Goal: Information Seeking & Learning: Learn about a topic

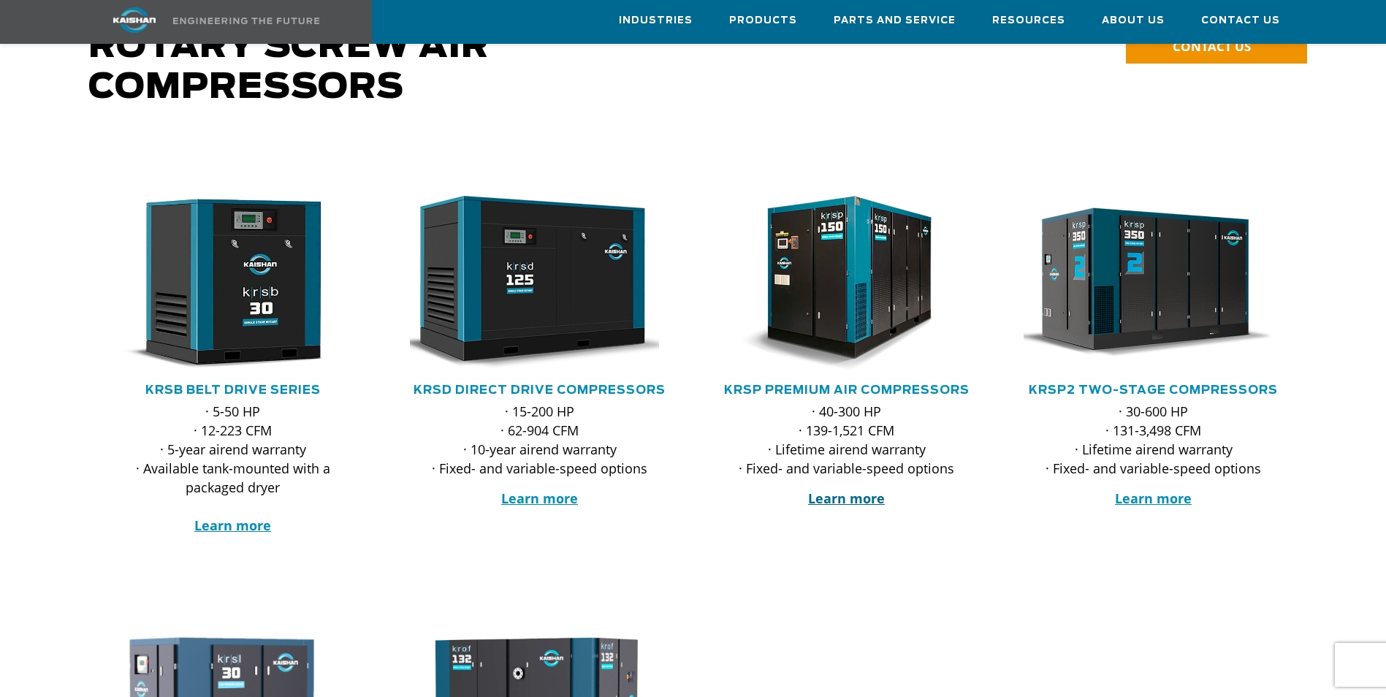
scroll to position [219, 0]
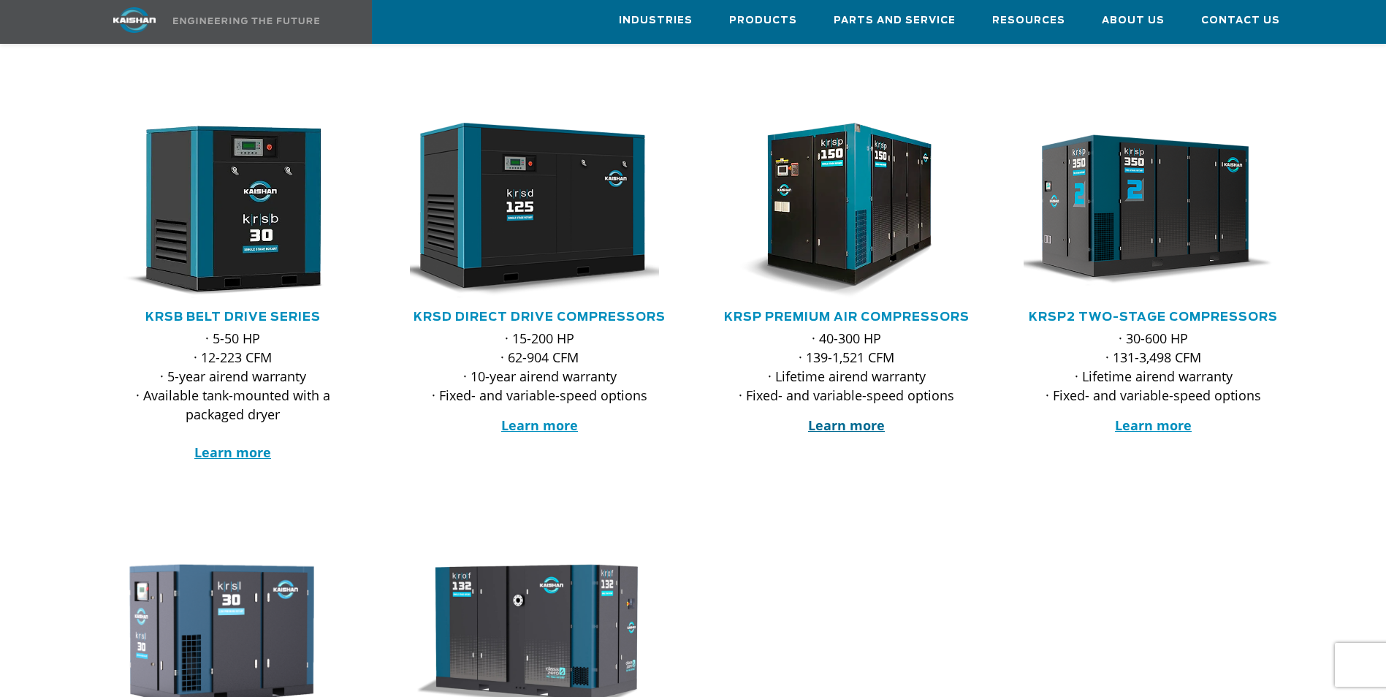
click at [854, 417] on strong "Learn more" at bounding box center [846, 426] width 77 height 18
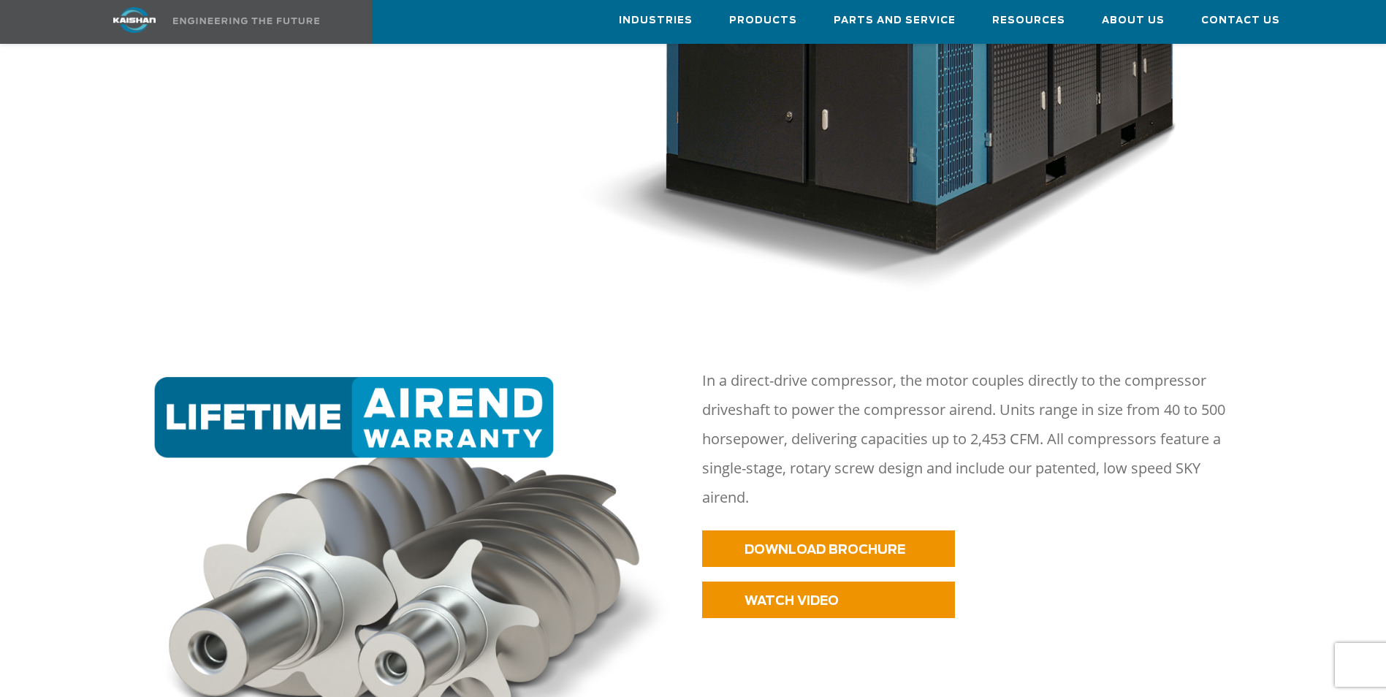
scroll to position [585, 0]
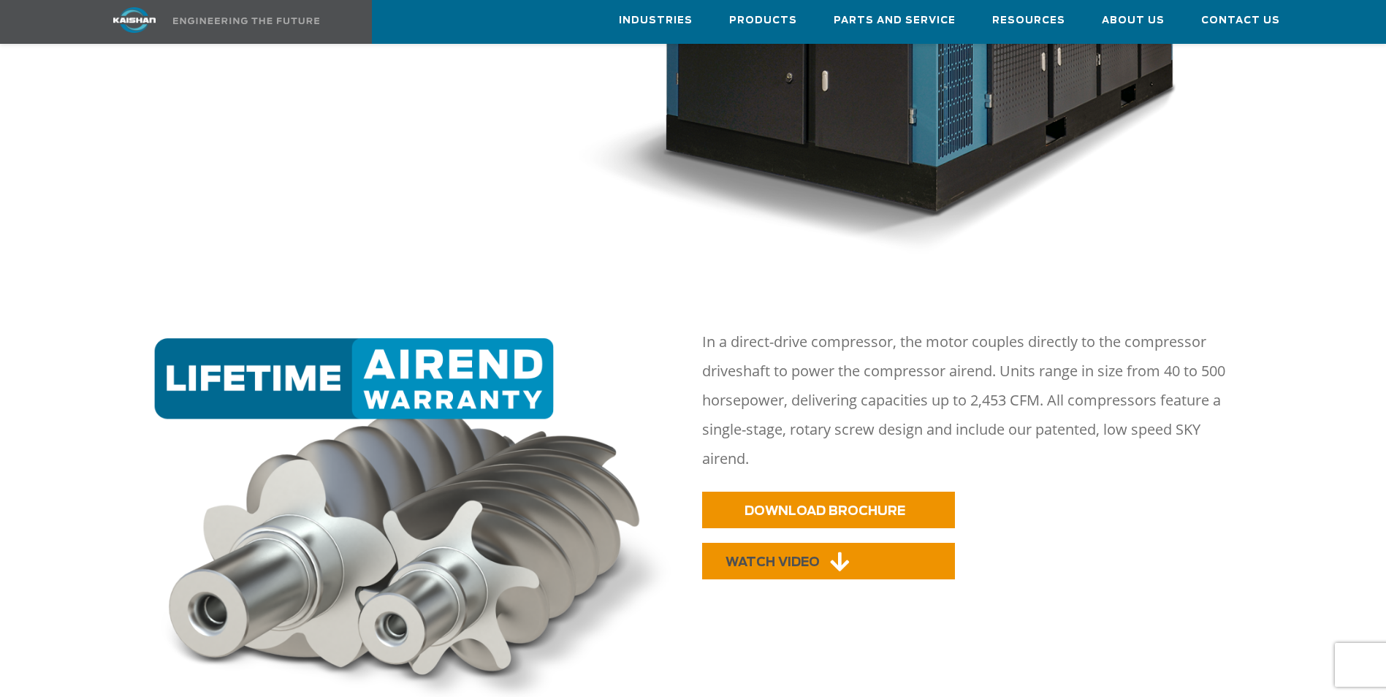
click at [800, 543] on link "WATCH VIDEO" at bounding box center [828, 561] width 253 height 37
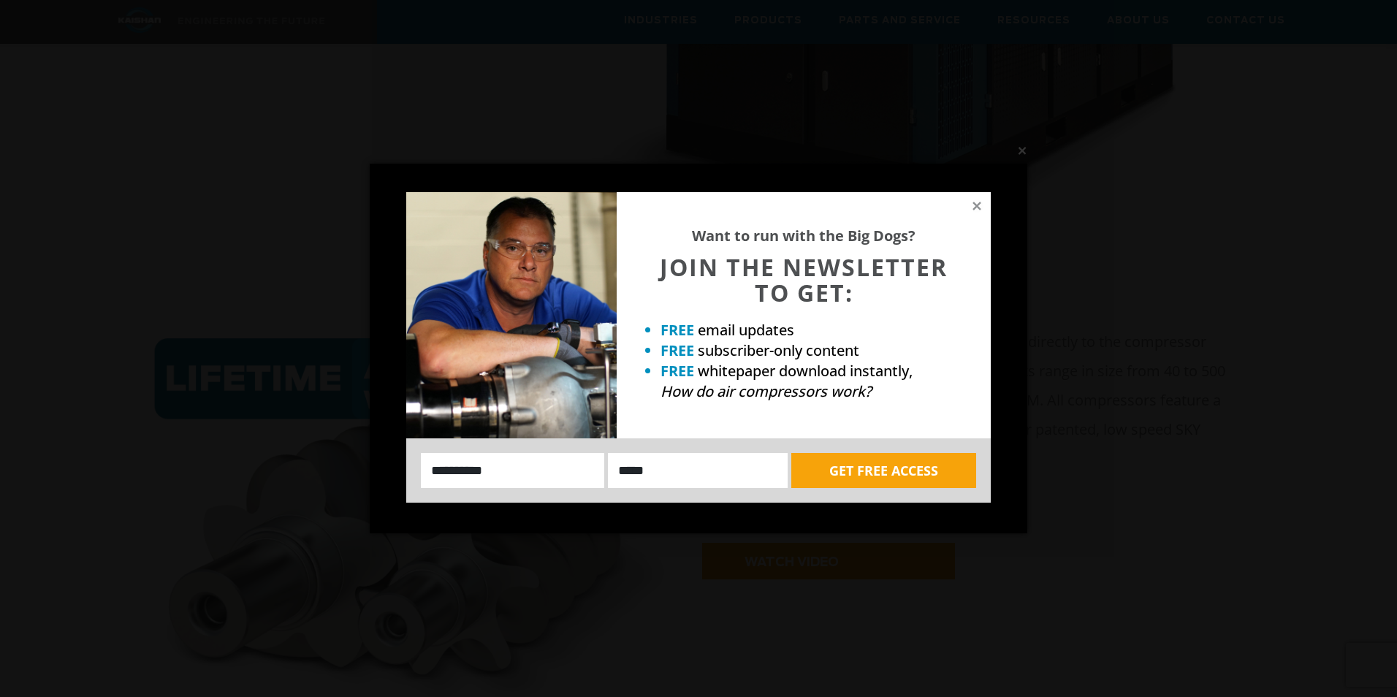
click at [987, 206] on div "Want to run with the Big Dogs? JOIN THE NEWSLETTER TO GET: FREE email updates F…" at bounding box center [804, 315] width 374 height 246
click at [974, 198] on div "Want to run with the Big Dogs? JOIN THE NEWSLETTER TO GET: FREE email updates F…" at bounding box center [804, 315] width 374 height 246
click at [973, 208] on icon at bounding box center [977, 206] width 13 height 13
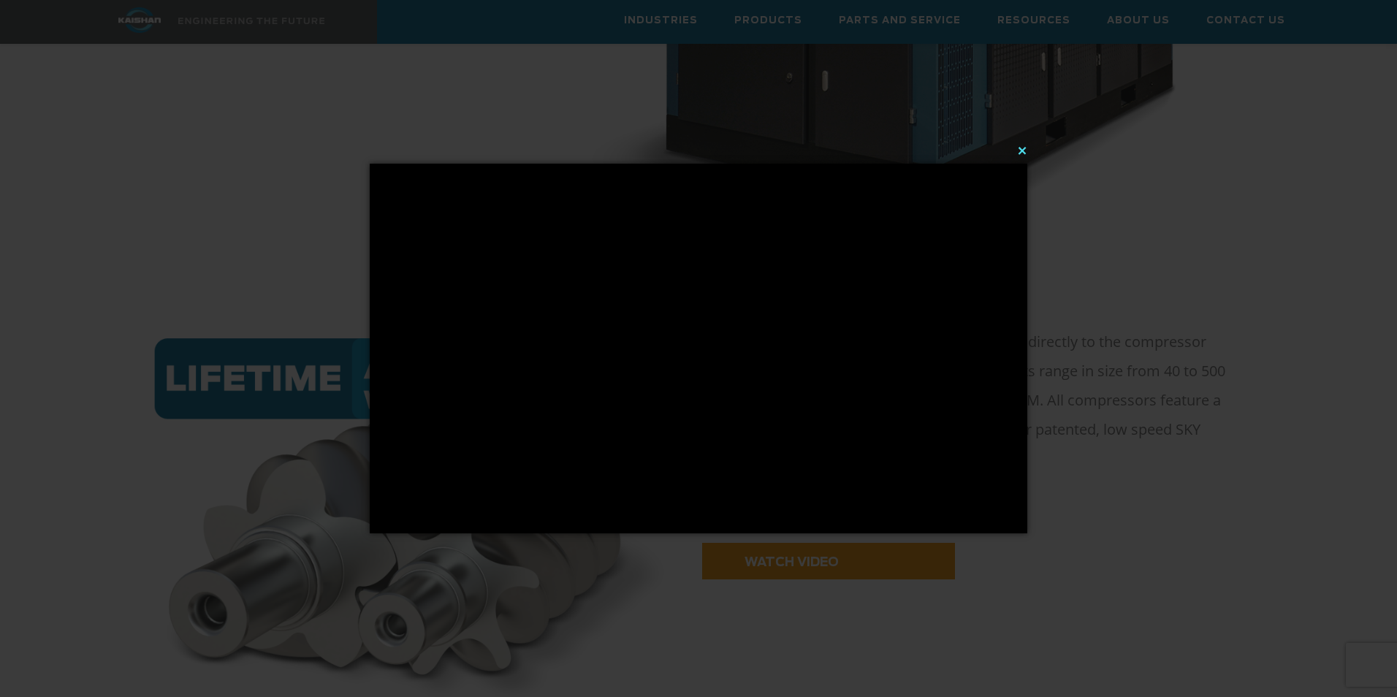
click at [1019, 145] on button "×" at bounding box center [703, 150] width 658 height 32
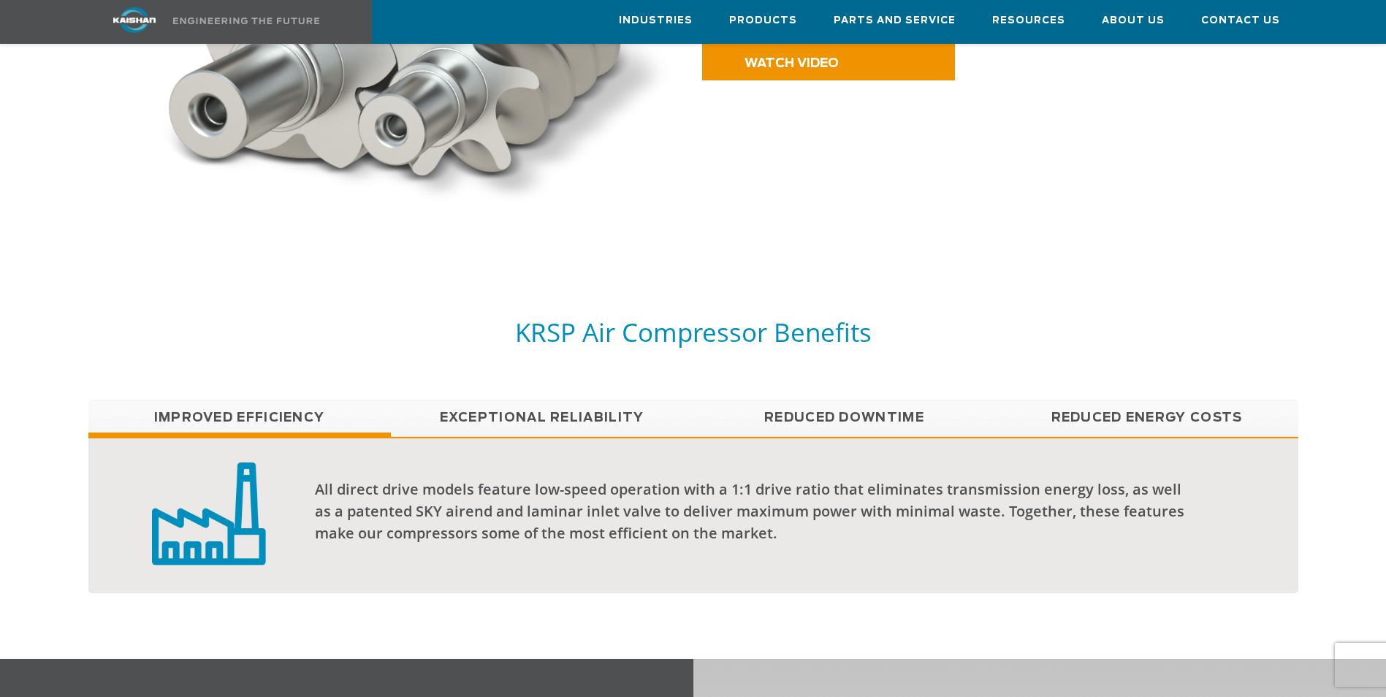
scroll to position [1096, 0]
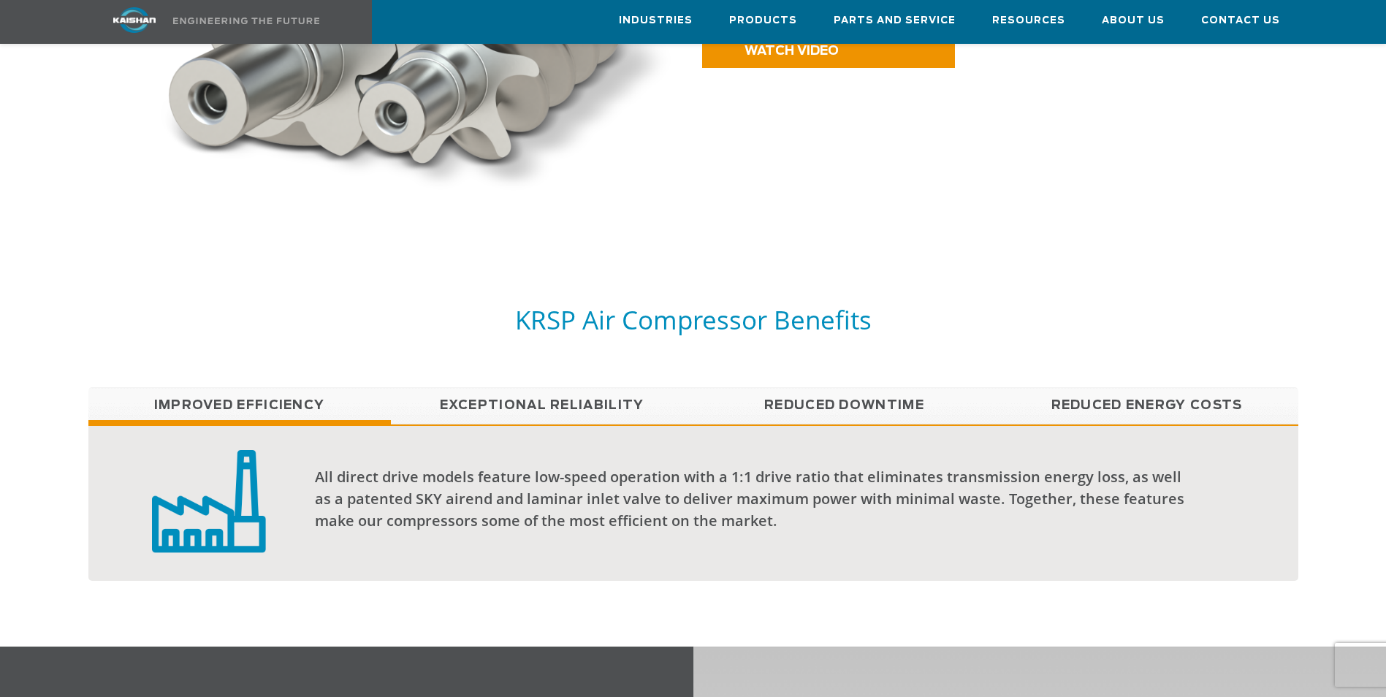
click at [616, 390] on link "Exceptional reliability" at bounding box center [542, 405] width 303 height 37
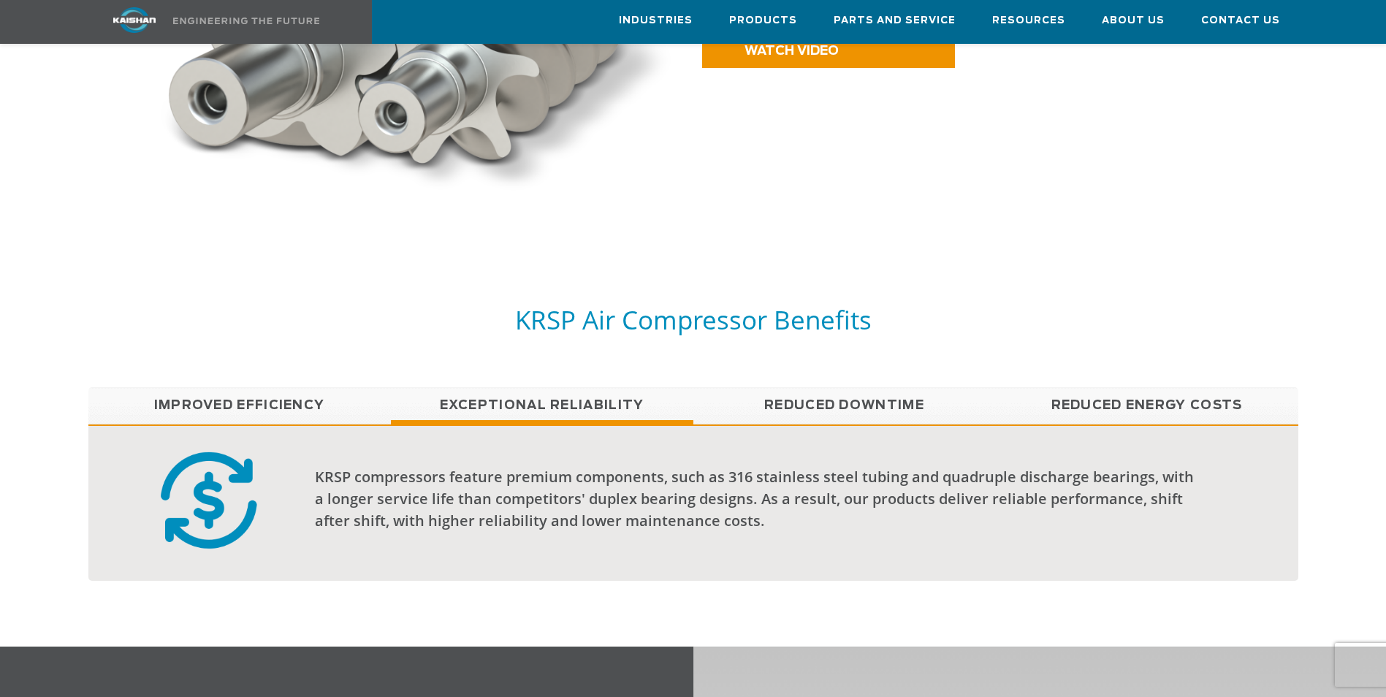
click at [770, 387] on link "Reduced Downtime" at bounding box center [845, 405] width 303 height 37
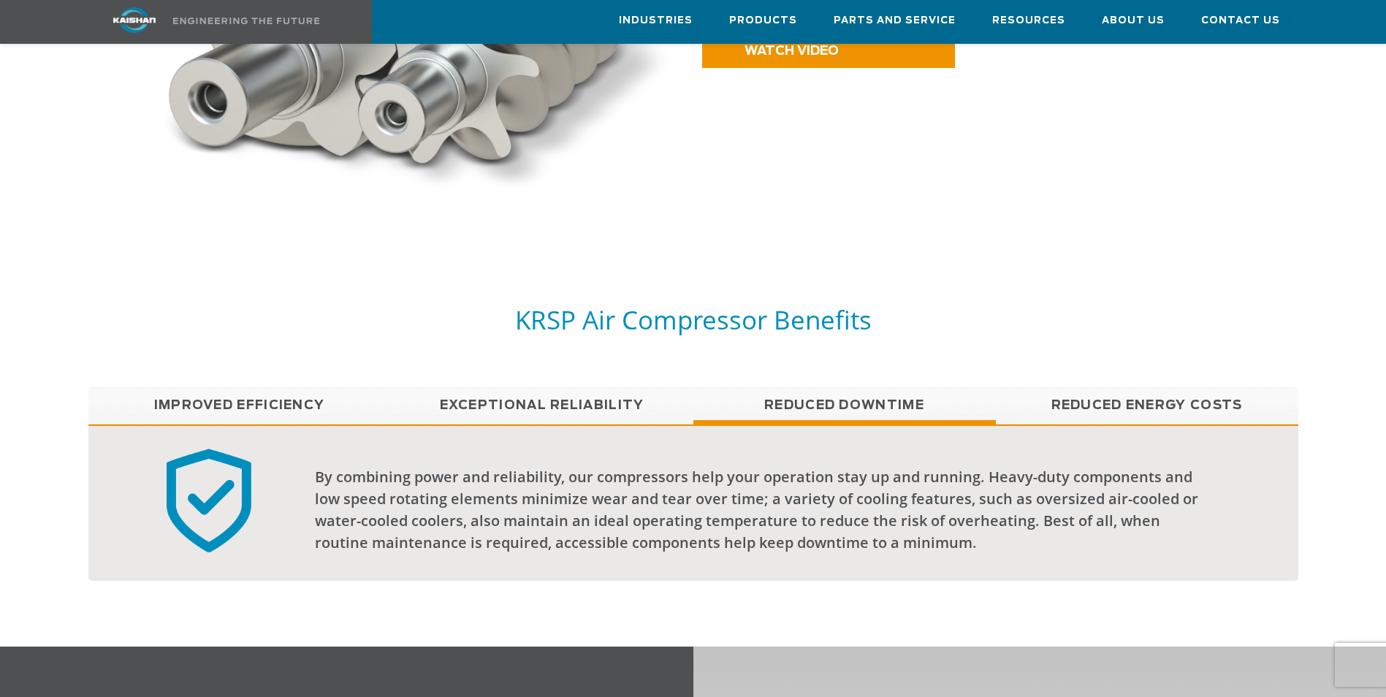
click at [1129, 390] on link "Reduced Energy Costs" at bounding box center [1147, 405] width 303 height 37
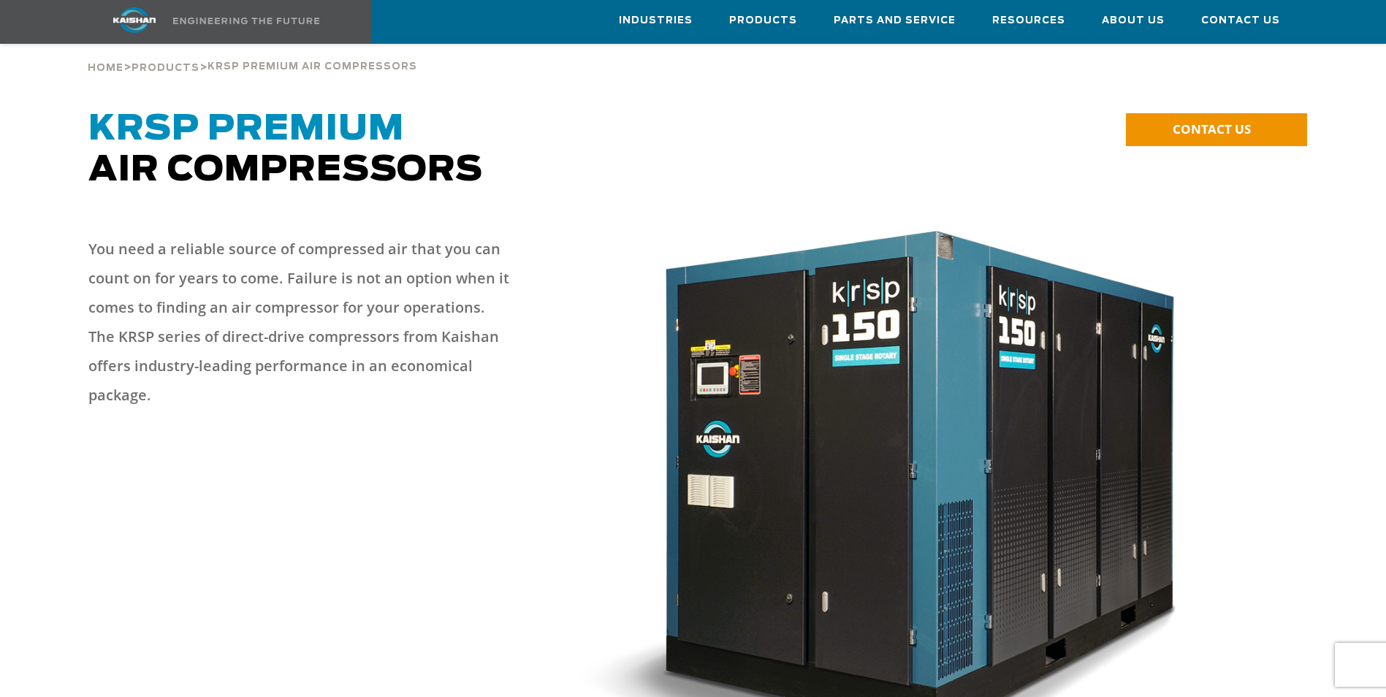
scroll to position [0, 0]
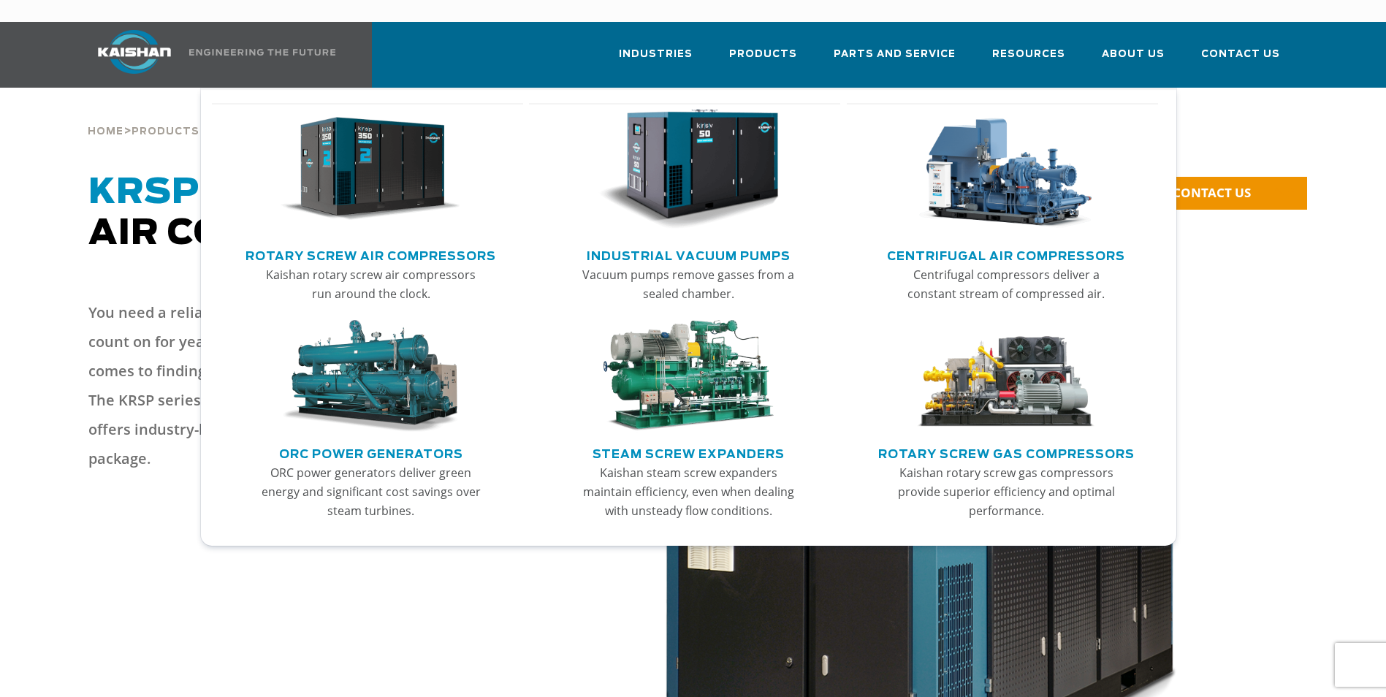
click at [383, 243] on link "Rotary Screw Air Compressors" at bounding box center [371, 254] width 251 height 22
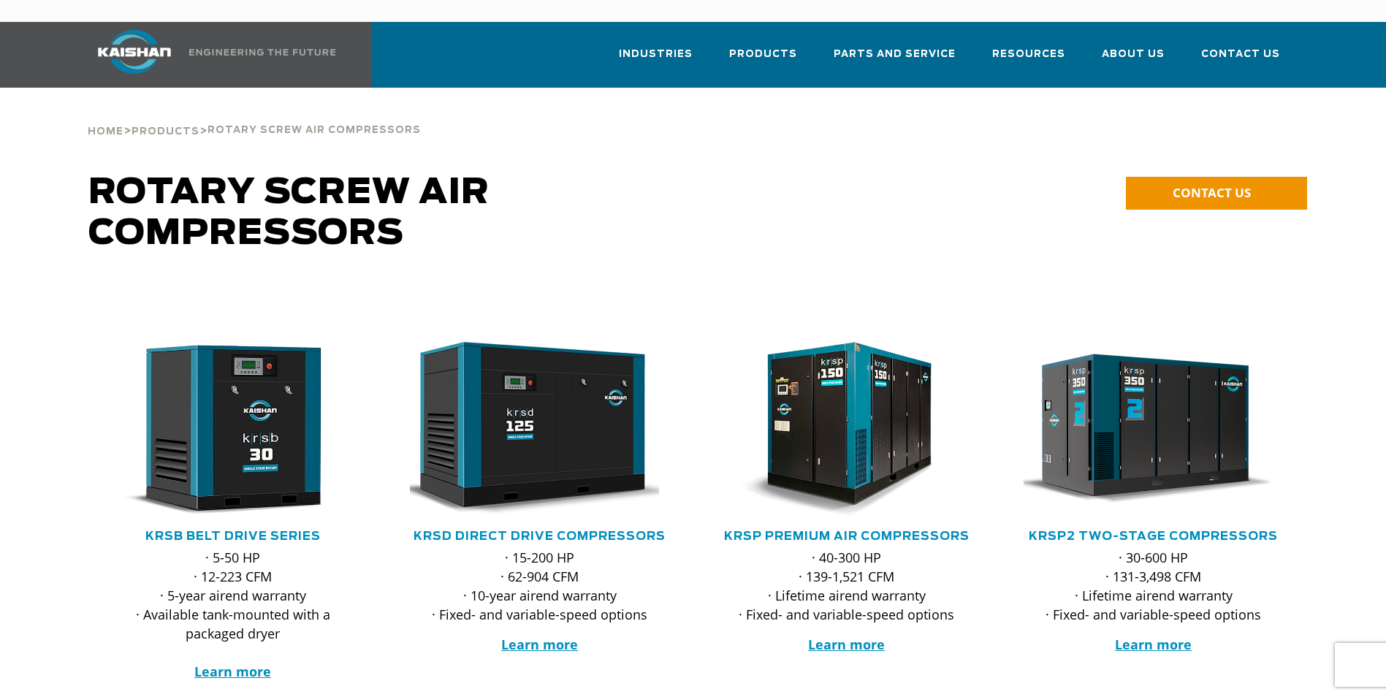
click at [486, 504] on div ".path{fill:none;stroke:#333;stroke-miterlimit:10;stroke-width:1.5px;}" at bounding box center [540, 435] width 278 height 186
click at [482, 531] on link "KRSD Direct Drive Compressors" at bounding box center [540, 537] width 252 height 12
click at [526, 636] on strong "Learn more" at bounding box center [539, 645] width 77 height 18
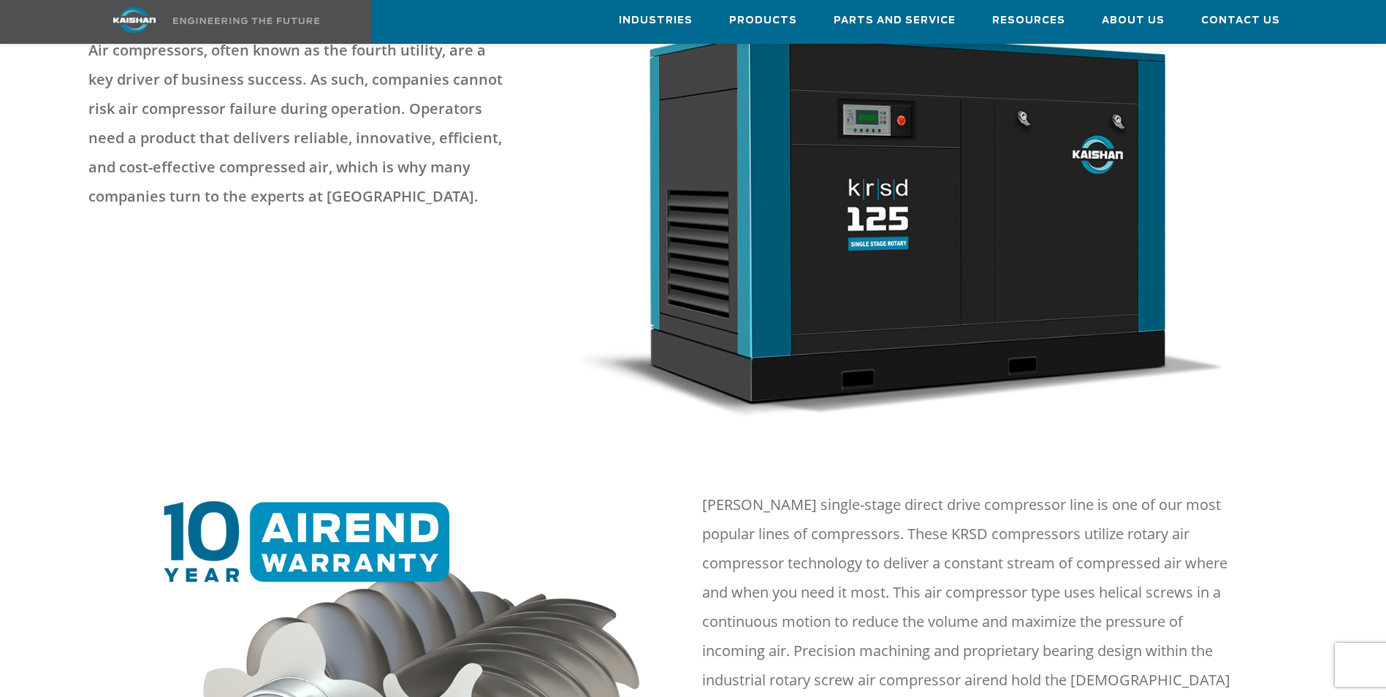
scroll to position [512, 0]
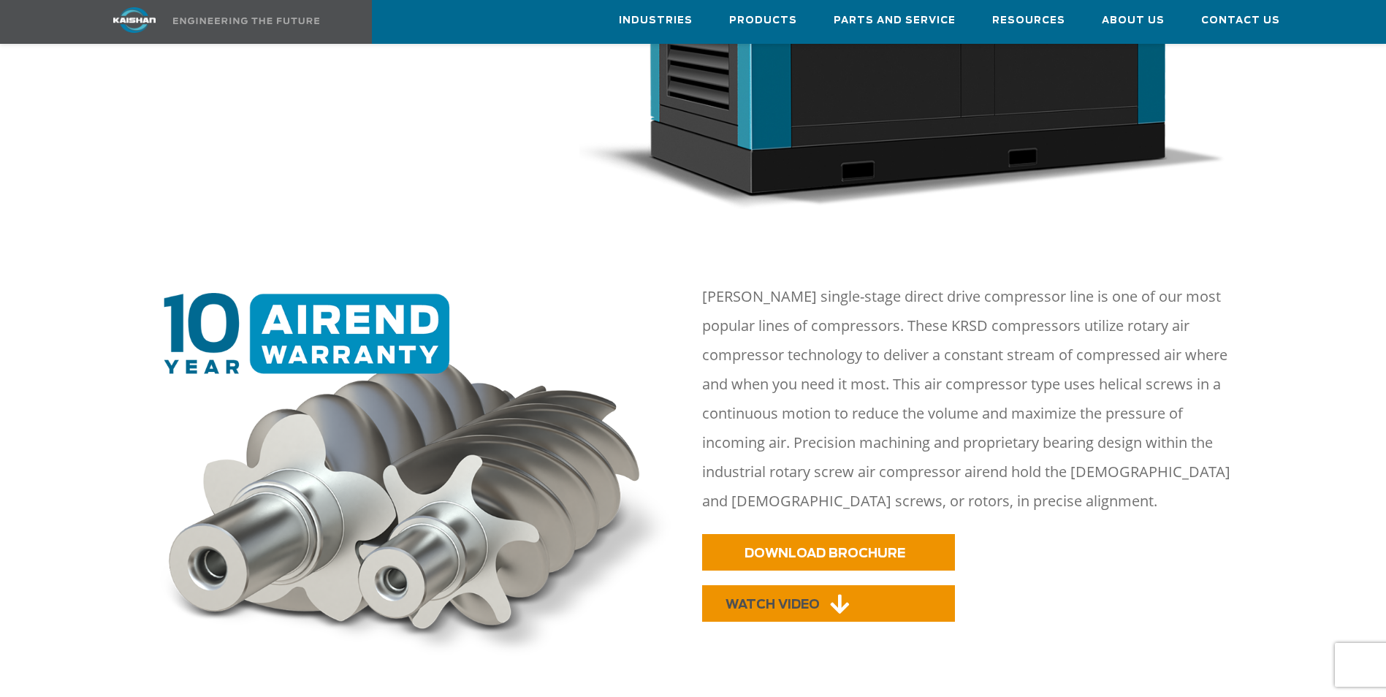
click at [808, 599] on span "WATCH VIDEO" at bounding box center [773, 605] width 94 height 12
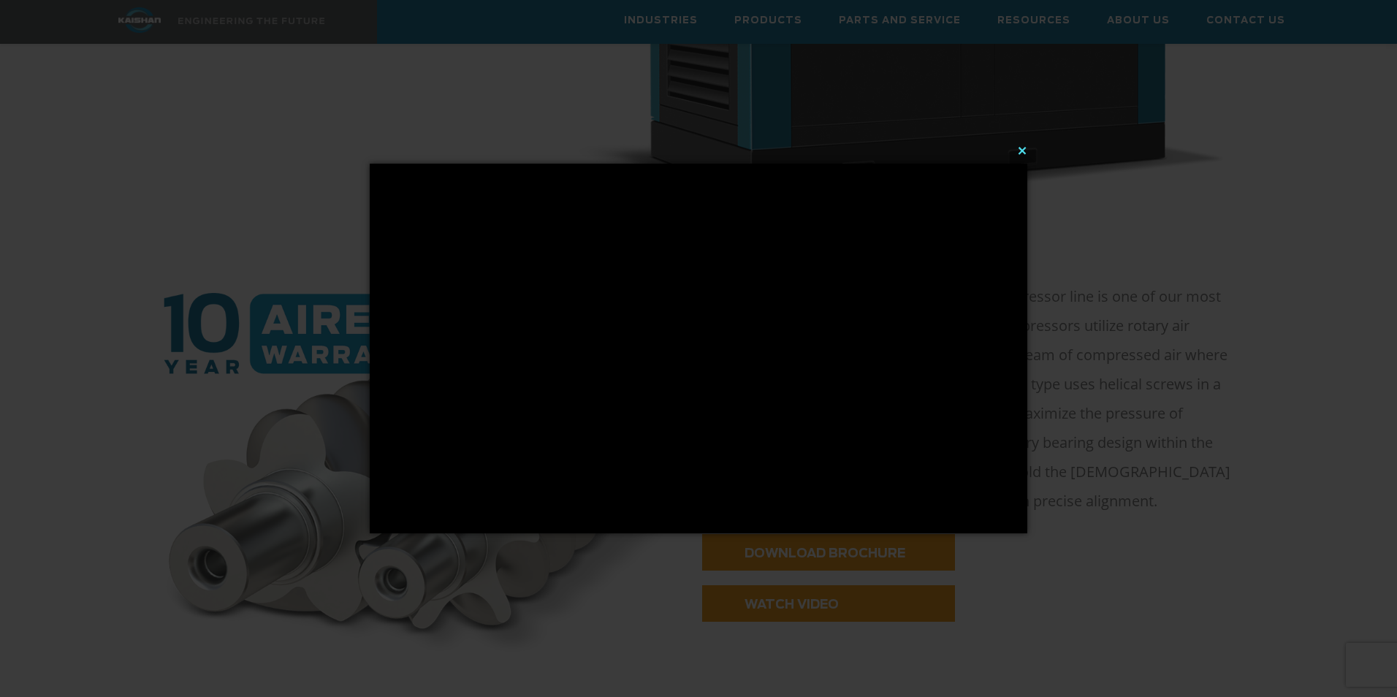
click at [1023, 153] on button "×" at bounding box center [703, 150] width 658 height 32
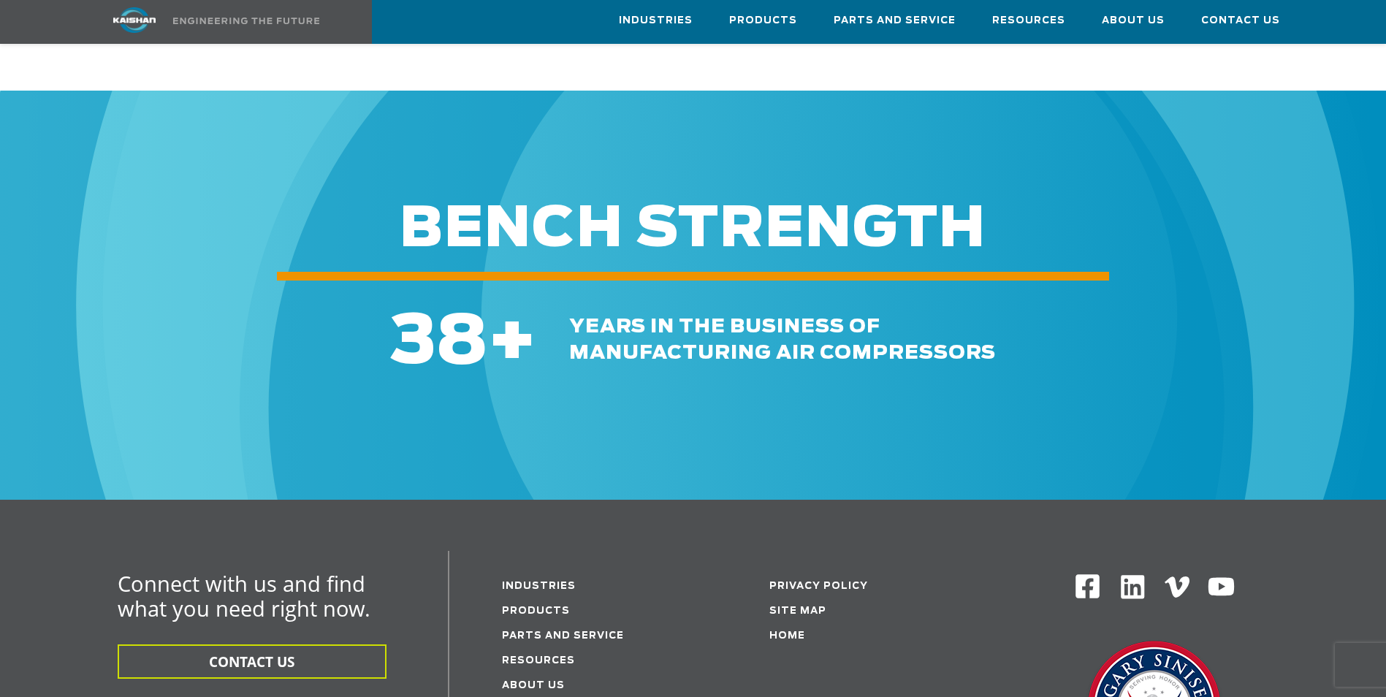
scroll to position [4499, 0]
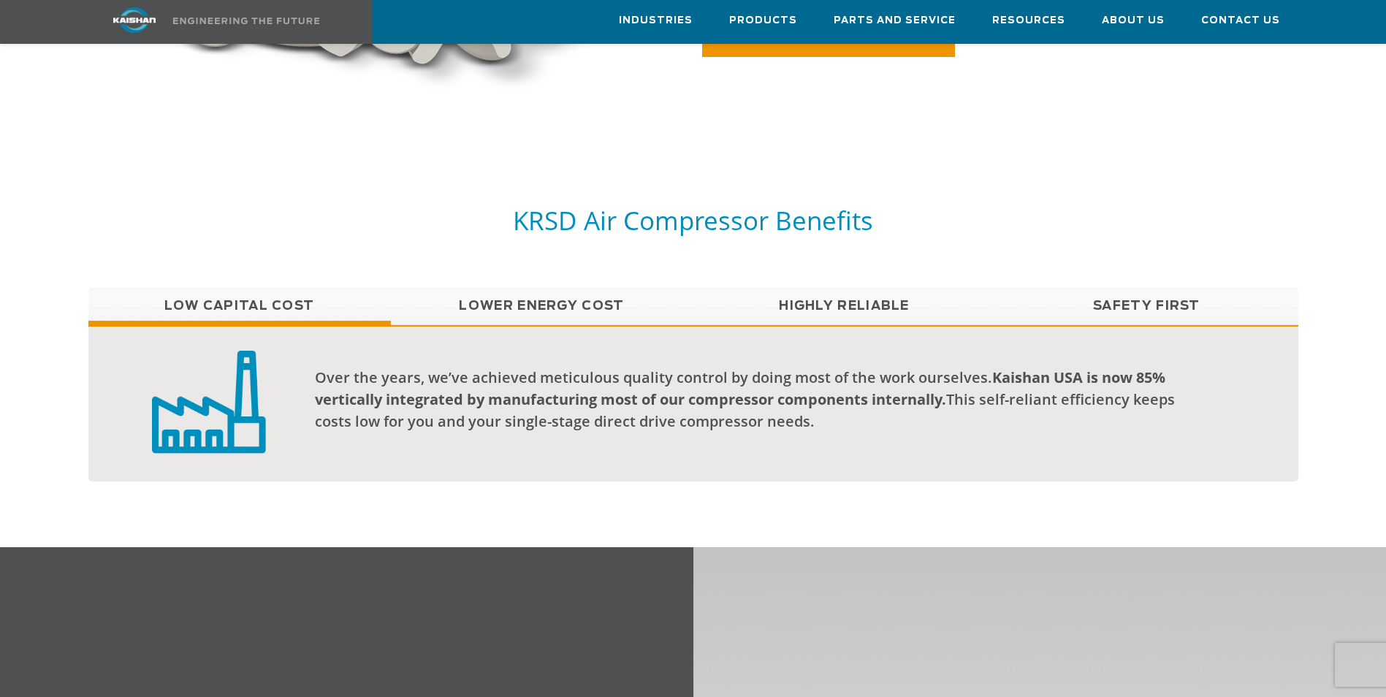
scroll to position [1096, 0]
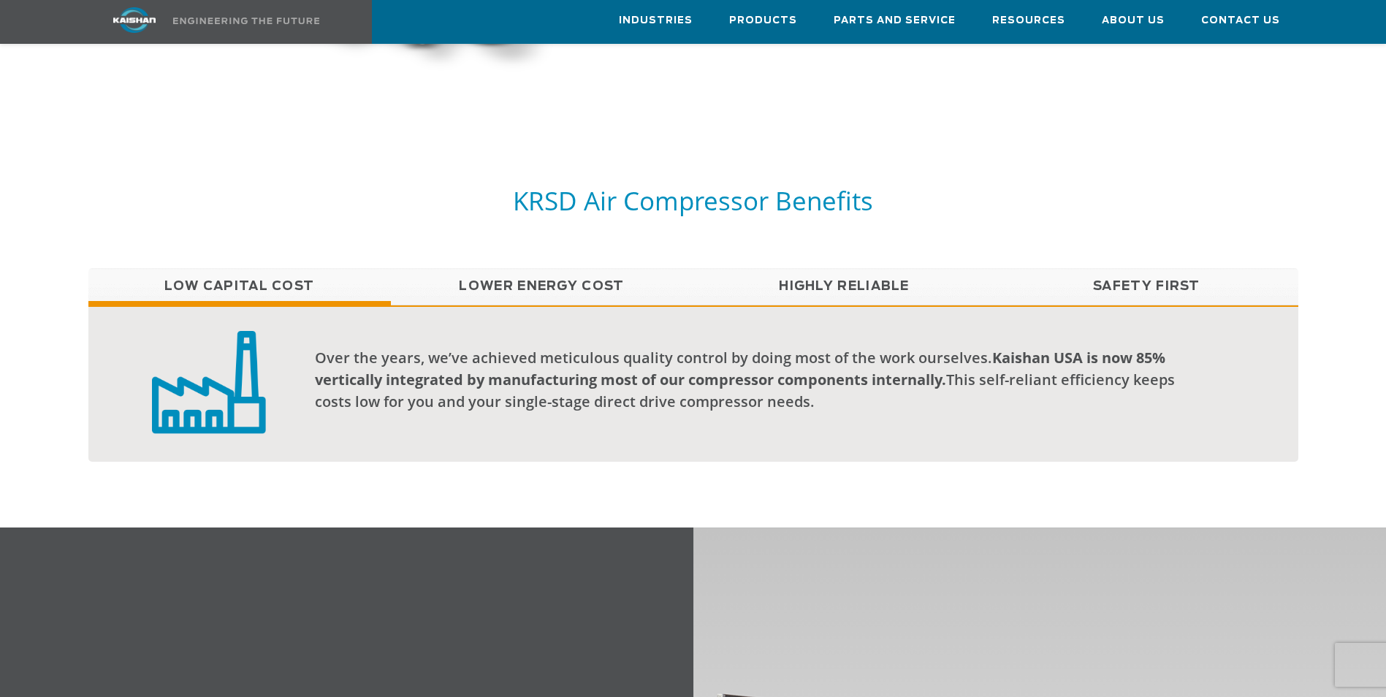
click at [522, 268] on link "Lower Energy Cost" at bounding box center [542, 286] width 303 height 37
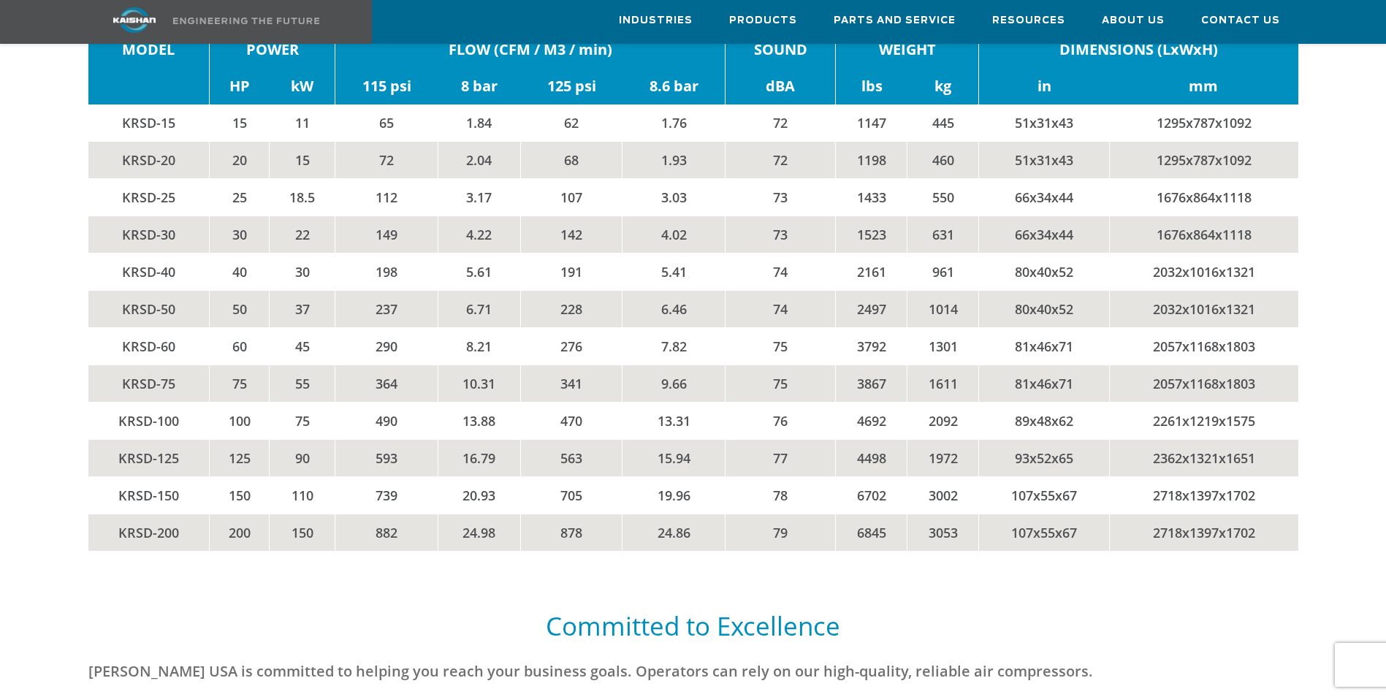
scroll to position [3216, 0]
